Goal: Transaction & Acquisition: Purchase product/service

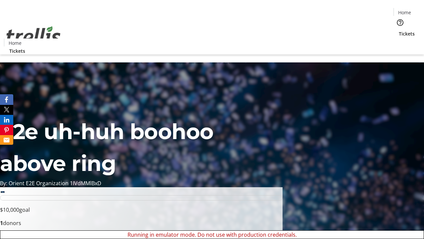
click at [406, 10] on span "Sign Up" at bounding box center [408, 9] width 19 height 8
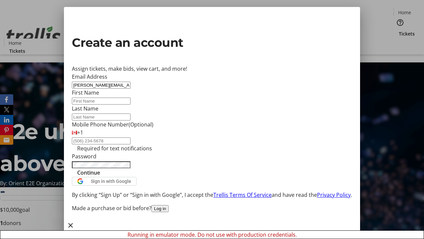
type input "[PERSON_NAME][EMAIL_ADDRESS][DOMAIN_NAME]"
type input "[PERSON_NAME]"
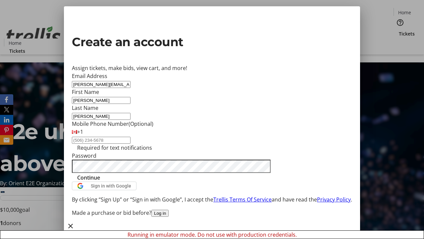
click at [100, 181] on span "Continue" at bounding box center [88, 177] width 23 height 8
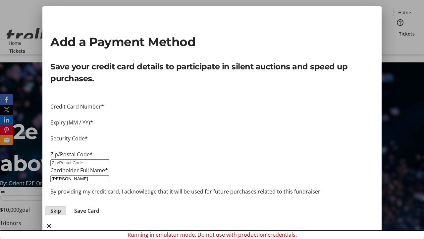
click at [61, 207] on span "Skip" at bounding box center [55, 211] width 11 height 8
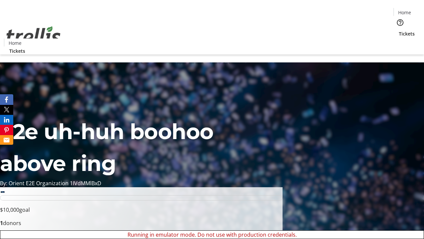
click at [399, 30] on span "Tickets" at bounding box center [407, 33] width 16 height 7
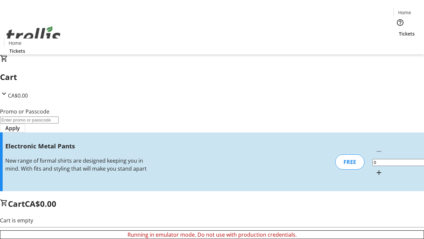
click at [375, 168] on mat-icon "Increment by one" at bounding box center [379, 172] width 8 height 8
type input "1"
